Goal: Find specific page/section: Find specific page/section

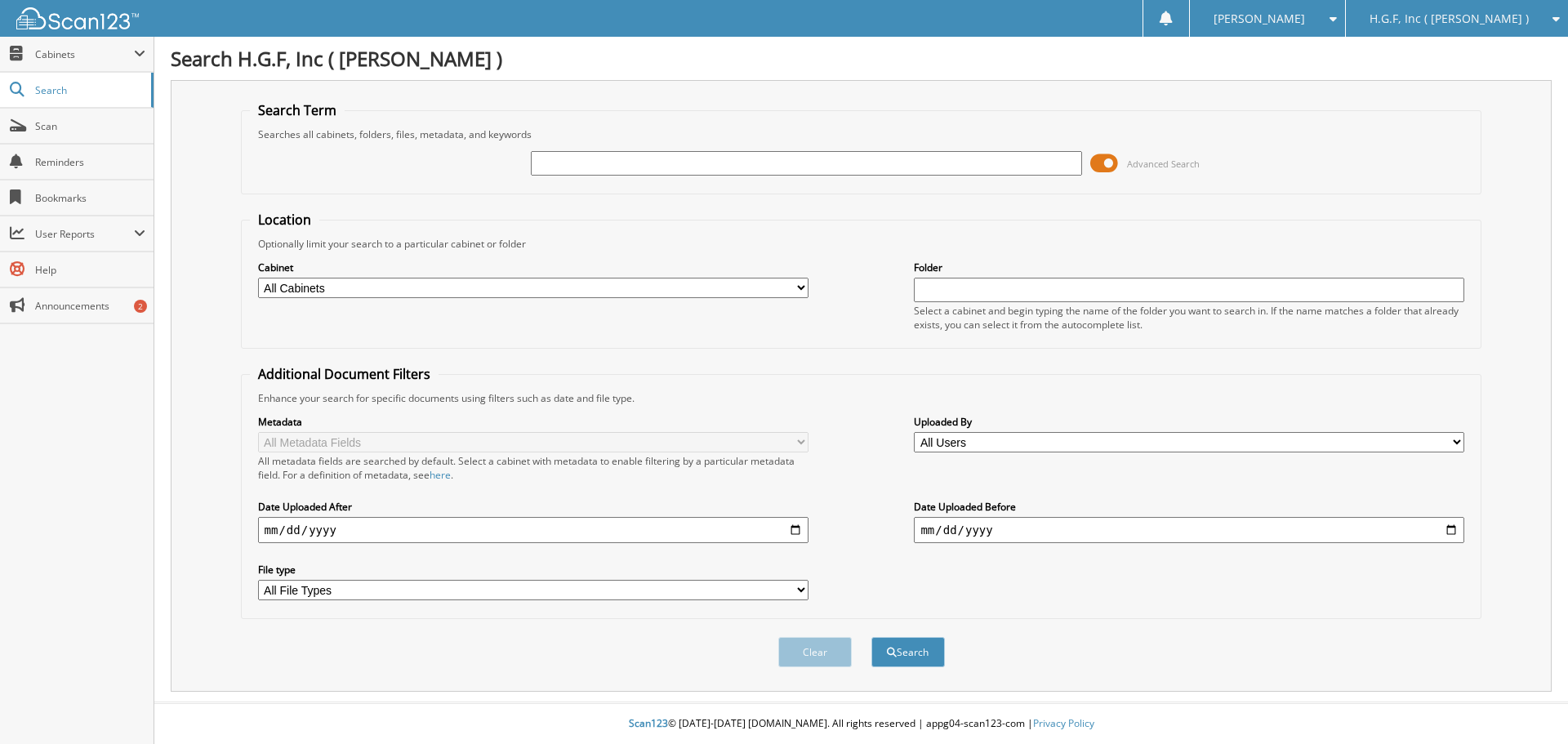
click at [646, 160] on input "text" at bounding box center [806, 163] width 550 height 24
type input "h18547a"
click at [871, 637] on button "Search" at bounding box center [908, 652] width 73 height 31
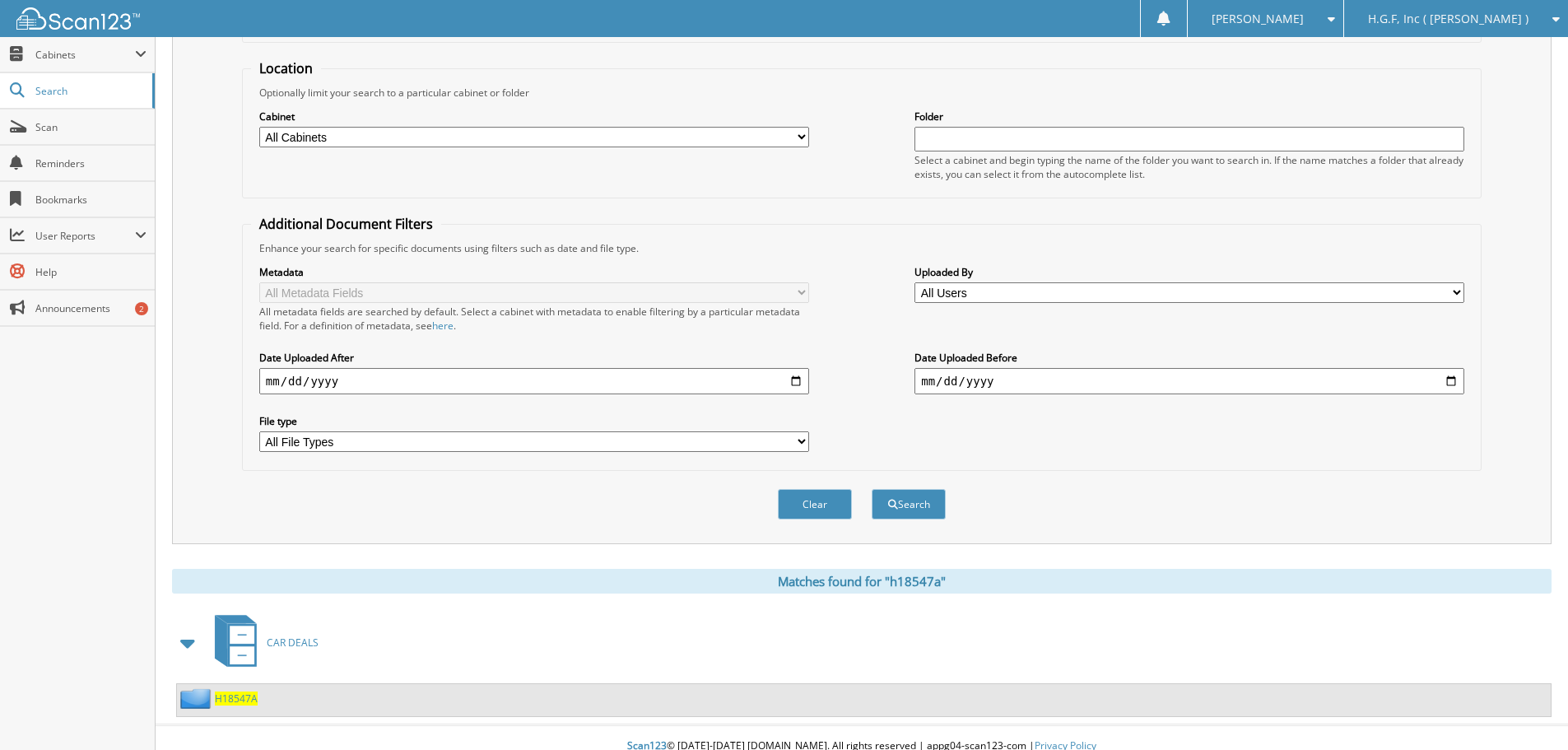
scroll to position [171, 0]
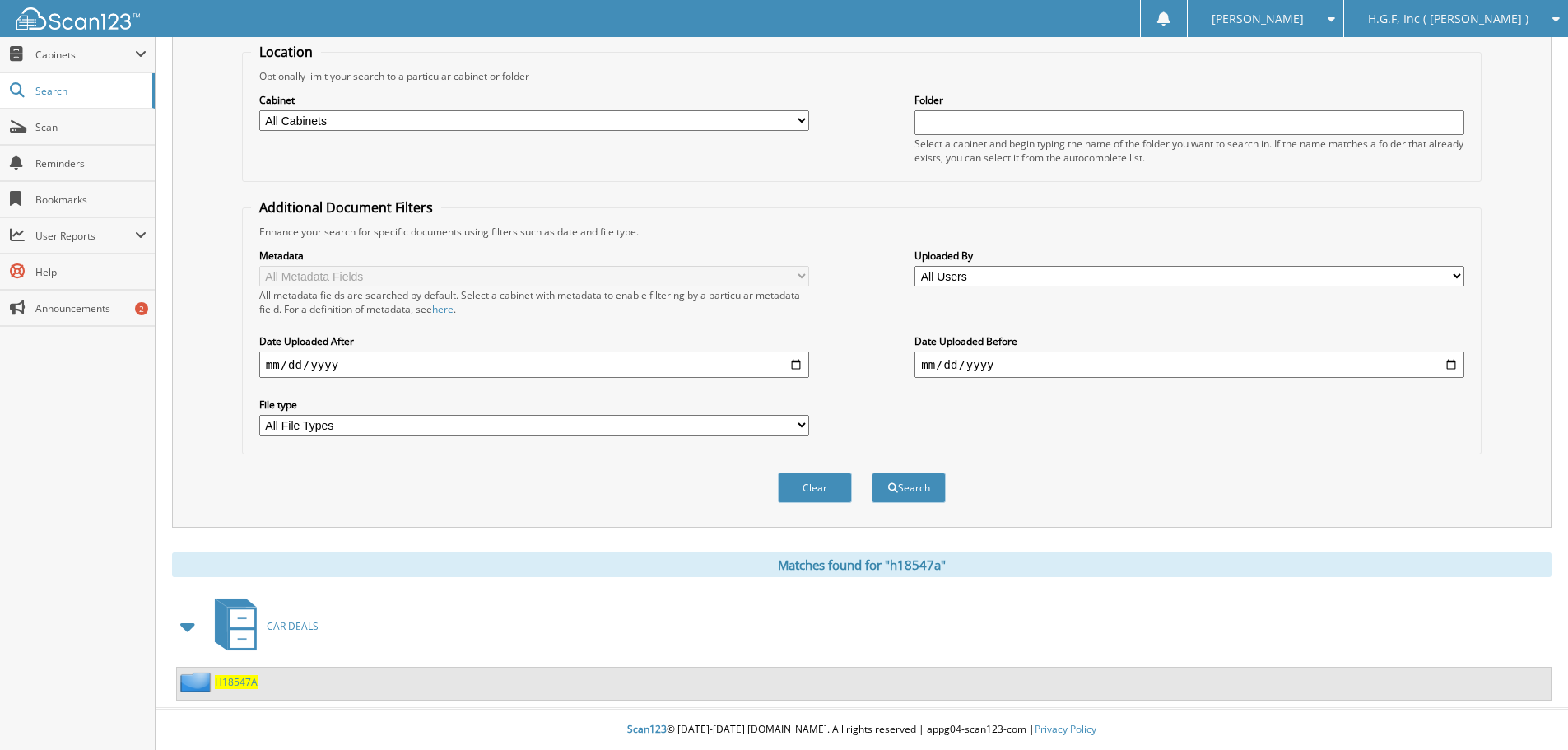
click at [222, 685] on span "H18547A" at bounding box center [236, 682] width 43 height 14
